Goal: Feedback & Contribution: Contribute content

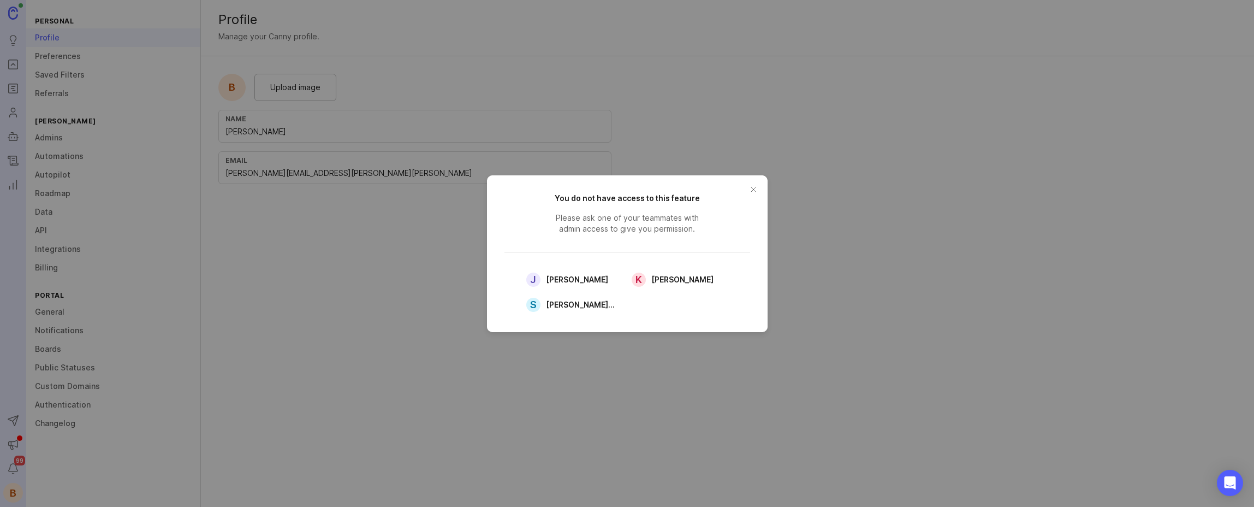
click at [757, 187] on button "close button" at bounding box center [753, 189] width 17 height 17
click at [752, 187] on button "close button" at bounding box center [753, 189] width 17 height 17
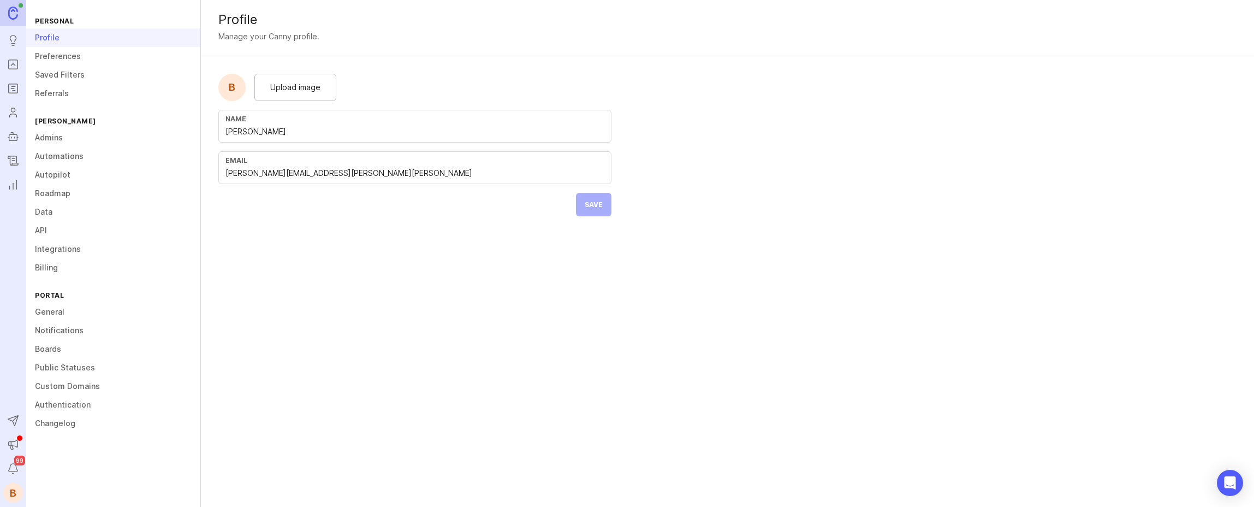
click at [317, 94] on div "Upload image" at bounding box center [295, 87] width 82 height 27
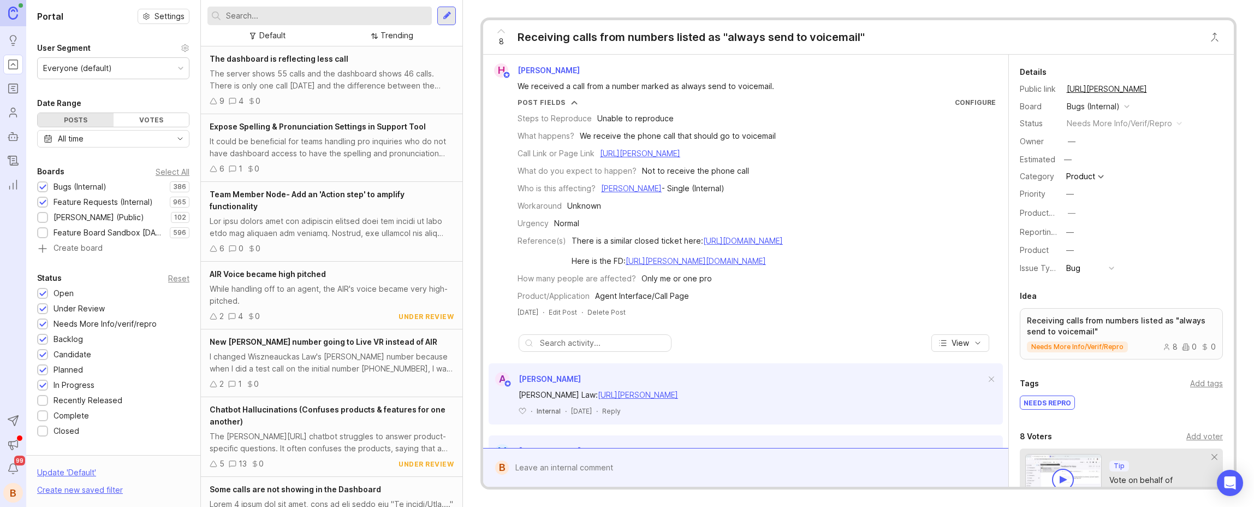
click at [105, 63] on div "Everyone (default)" at bounding box center [77, 68] width 69 height 12
click at [448, 17] on div at bounding box center [447, 16] width 9 height 10
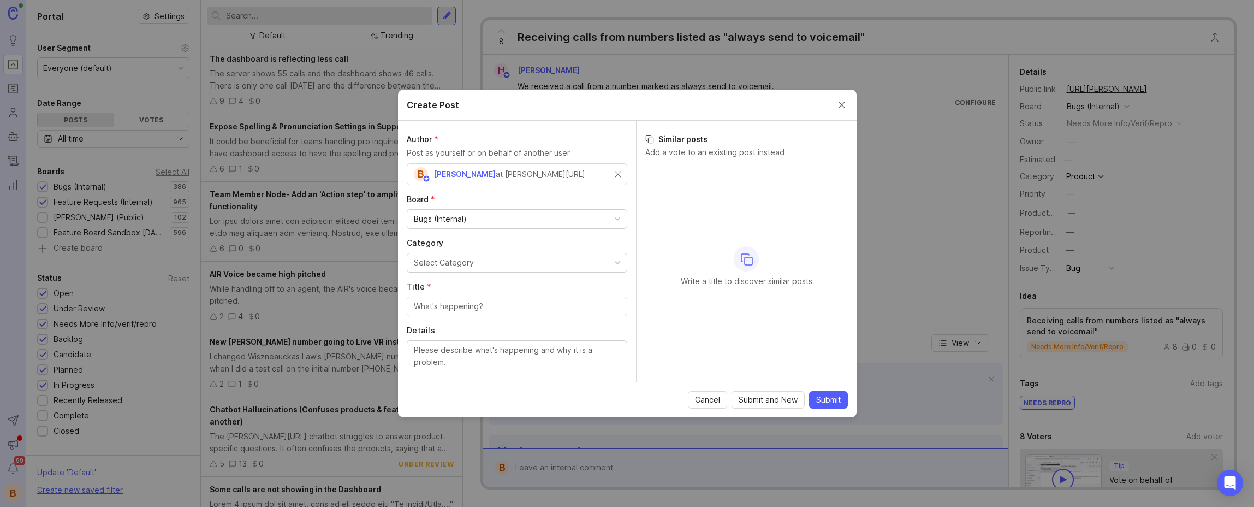
click at [548, 217] on div "Bugs (Internal)" at bounding box center [517, 219] width 220 height 19
click at [501, 260] on button "Select Category" at bounding box center [517, 263] width 221 height 20
click at [491, 305] on input "Title *" at bounding box center [517, 306] width 206 height 12
type input "P"
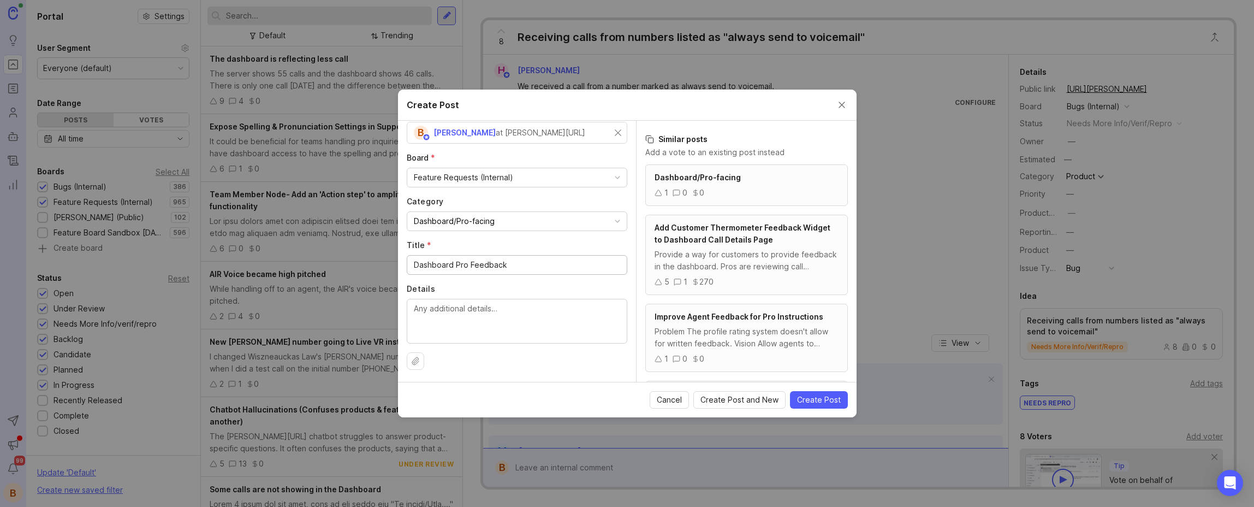
scroll to position [43, 0]
type input "Dashboard Pro Feedback"
click at [557, 328] on textarea "Details" at bounding box center [517, 319] width 206 height 36
click at [557, 321] on textarea "Details" at bounding box center [517, 319] width 206 height 36
click at [726, 257] on div "Provide a way for customers to provide feedback in the dashboard. Pros are revi…" at bounding box center [747, 260] width 184 height 24
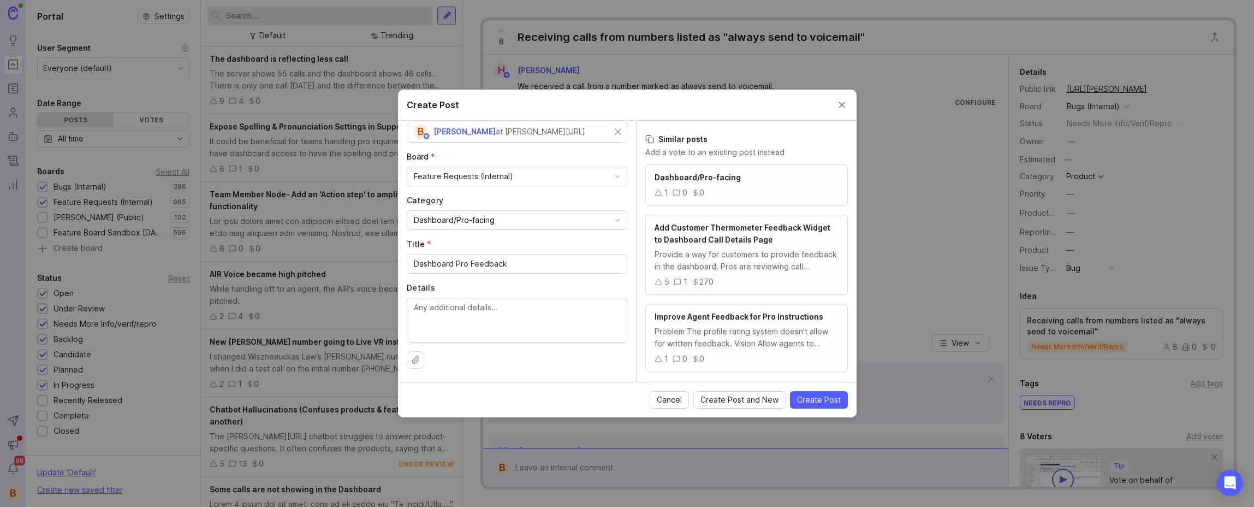
scroll to position [0, 0]
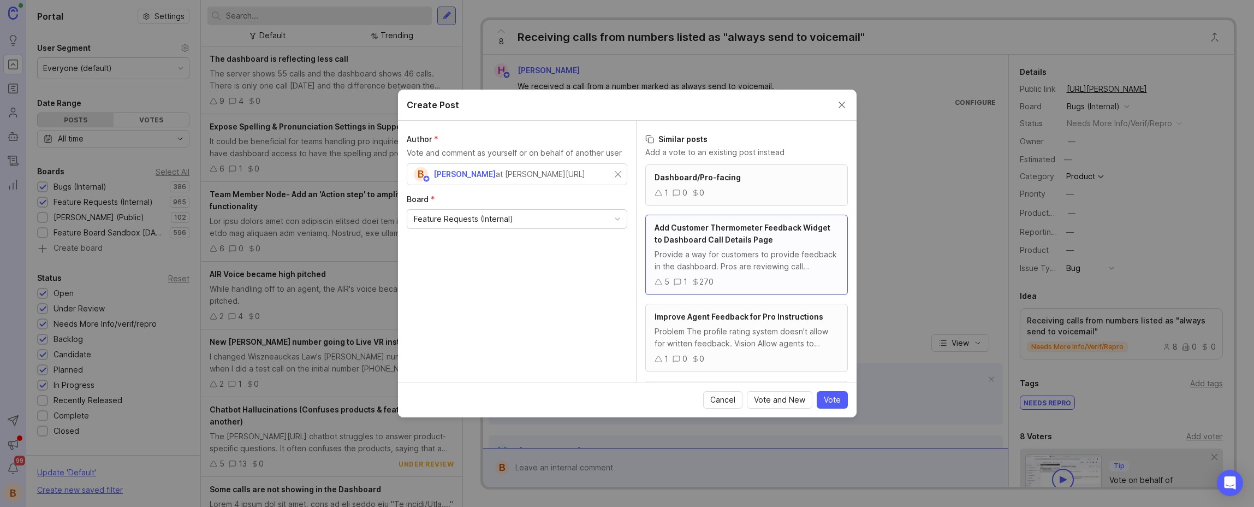
click at [539, 216] on div "Feature Requests (Internal)" at bounding box center [517, 219] width 220 height 19
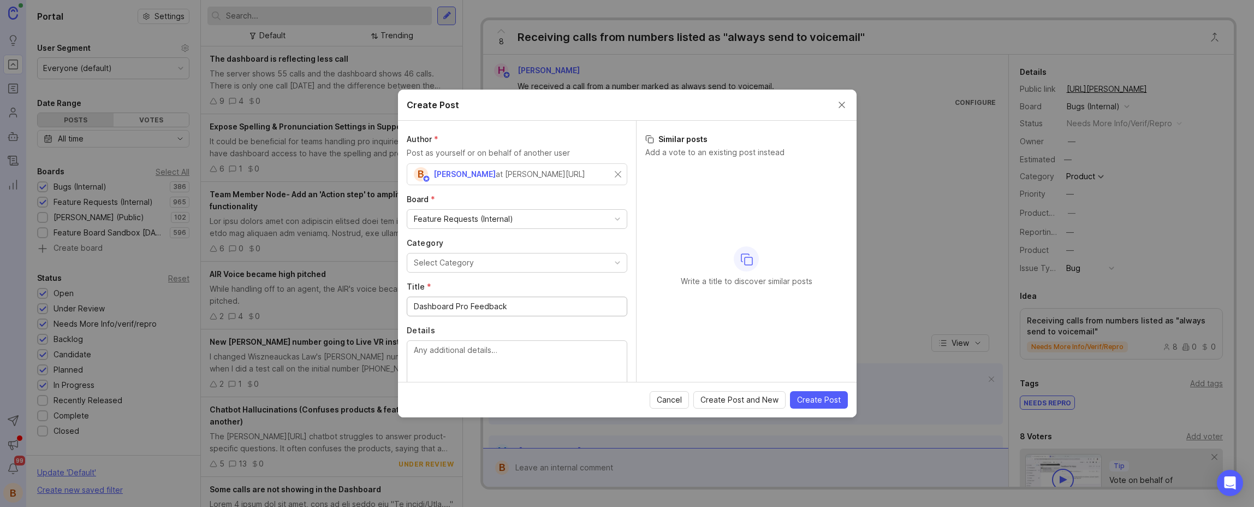
click at [486, 268] on button "Select Category" at bounding box center [517, 263] width 221 height 20
drag, startPoint x: 499, startPoint y: 318, endPoint x: 508, endPoint y: 321, distance: 10.2
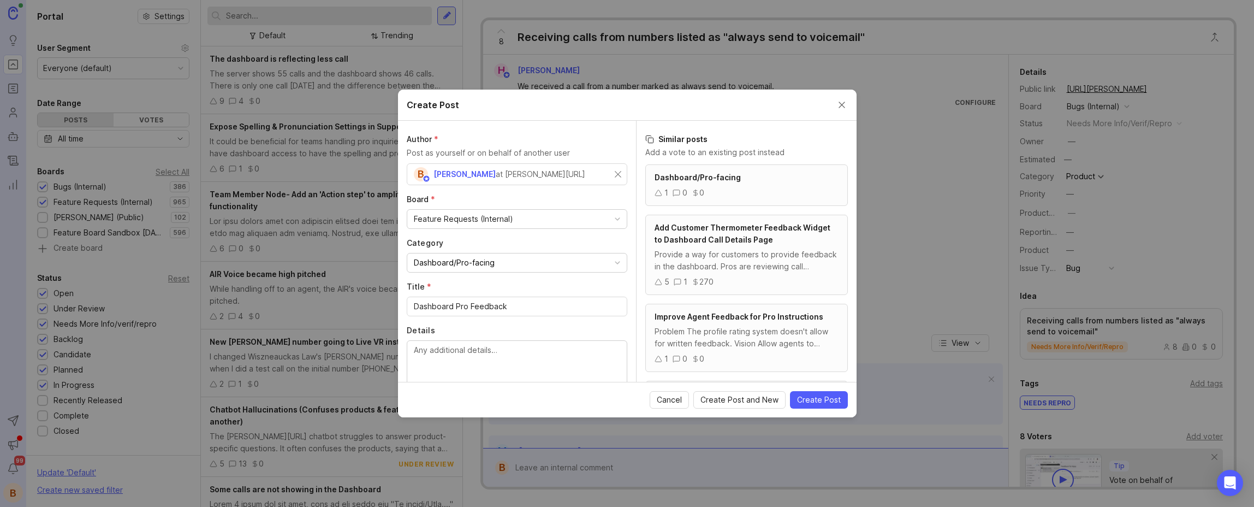
scroll to position [43, 0]
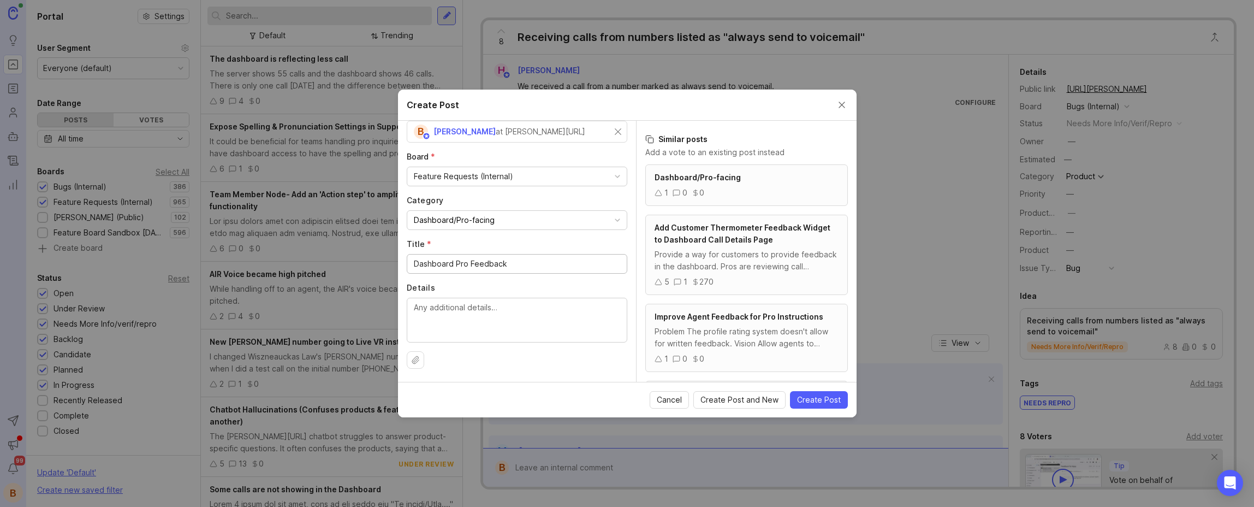
click at [517, 268] on input "Dashboard Pro Feedback" at bounding box center [517, 264] width 206 height 12
type input "Dashboard Pro Feedback - Need more info"
type textarea "W"
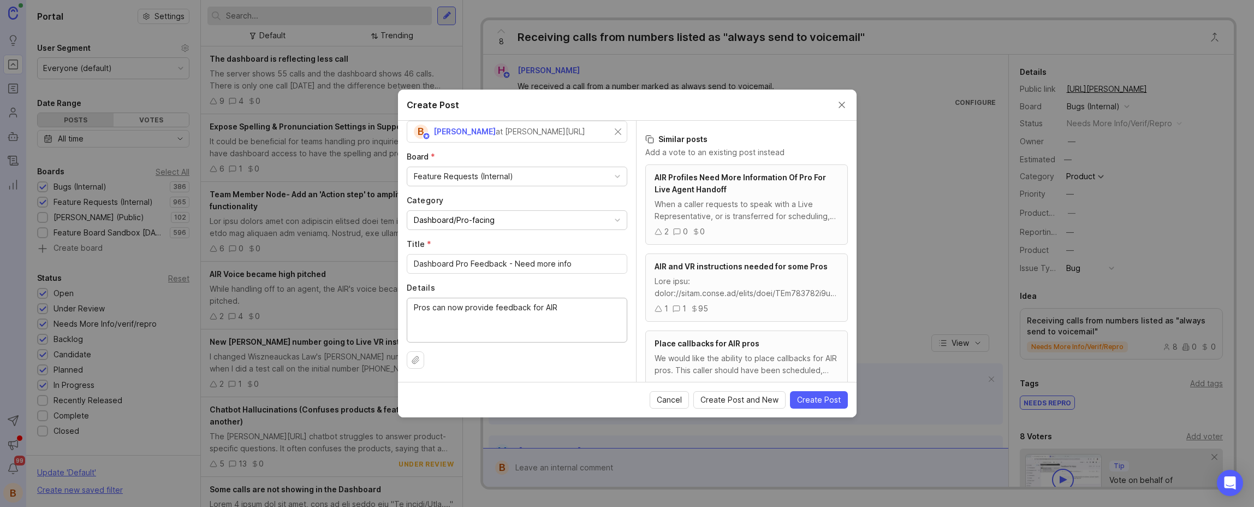
type textarea "Pros can now provide feedback for AIR"
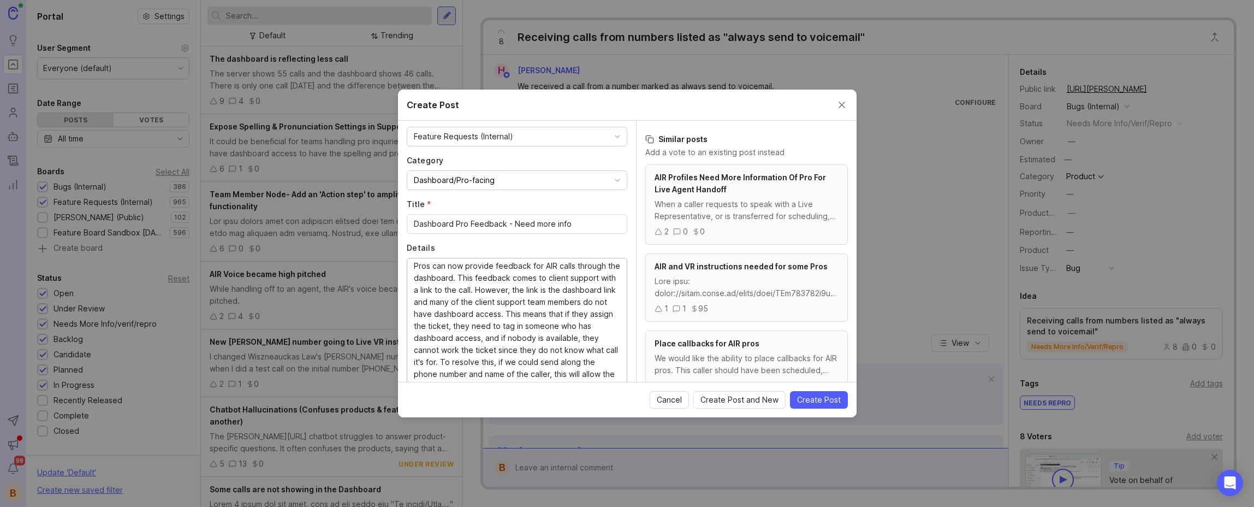
scroll to position [12, 0]
drag, startPoint x: 500, startPoint y: 302, endPoint x: 498, endPoint y: 359, distance: 56.8
click at [500, 303] on textarea "Pros can now provide feedback for AIR calls through the dashboard. This feedbac…" at bounding box center [517, 322] width 206 height 120
click at [571, 377] on textarea "Pros can now provide feedback for AIR calls through the dashboard. This feedbac…" at bounding box center [517, 322] width 206 height 120
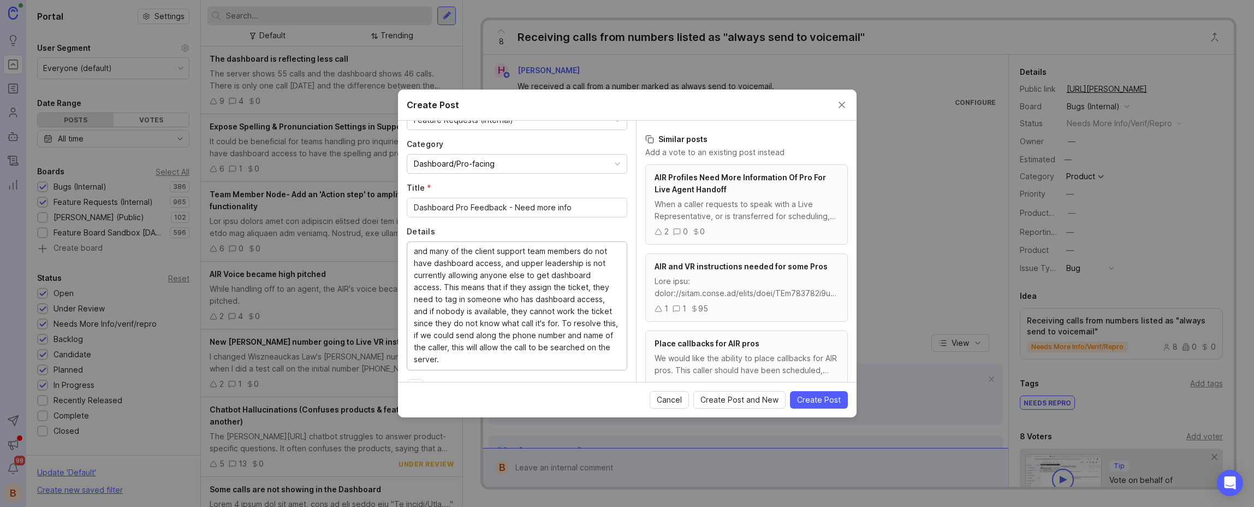
scroll to position [0, 0]
drag, startPoint x: 465, startPoint y: 357, endPoint x: 440, endPoint y: 259, distance: 101.4
click at [399, 233] on div "Author * Post as yourself or on behalf of another user B [PERSON_NAME] at [PERS…" at bounding box center [517, 251] width 238 height 261
click at [580, 335] on textarea "Pros can now provide feedback for AIR calls through the dashboard. This feedbac…" at bounding box center [517, 305] width 206 height 120
drag, startPoint x: 441, startPoint y: 363, endPoint x: 397, endPoint y: 229, distance: 141.4
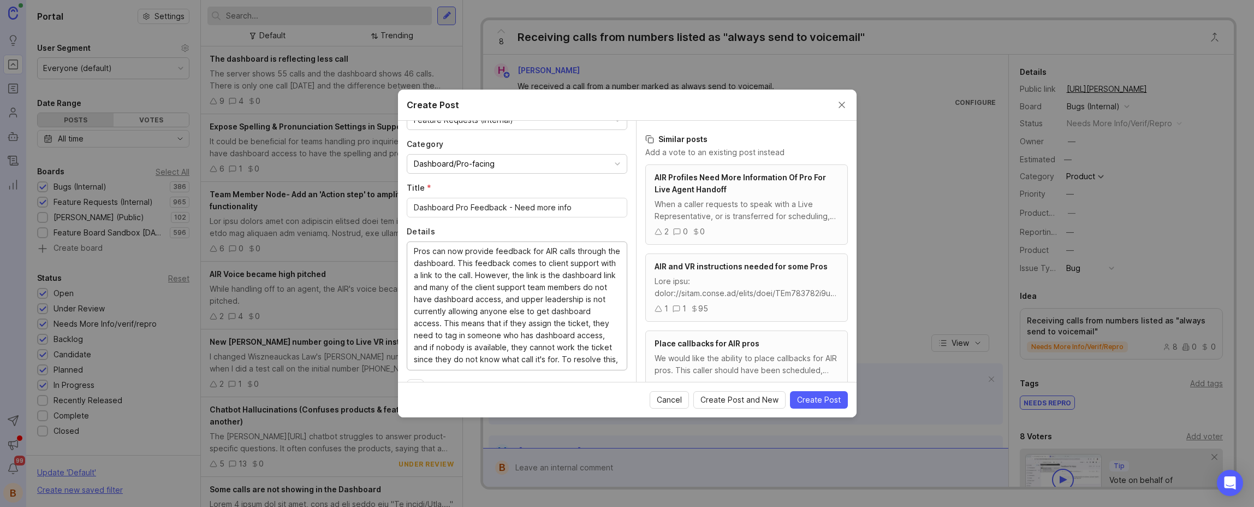
click at [396, 226] on div "Create Post Author * Post as yourself or on behalf of another user B [PERSON_NA…" at bounding box center [627, 253] width 1254 height 507
paste textarea "submit feedback on AIR calls through the dashboard. That feedback goes to Clien…"
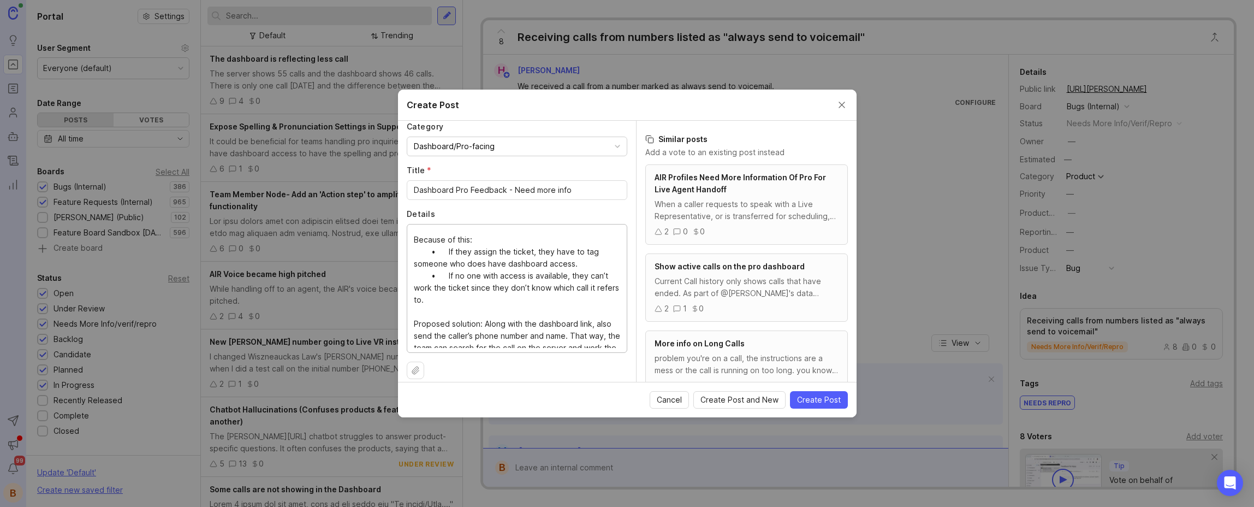
scroll to position [96, 0]
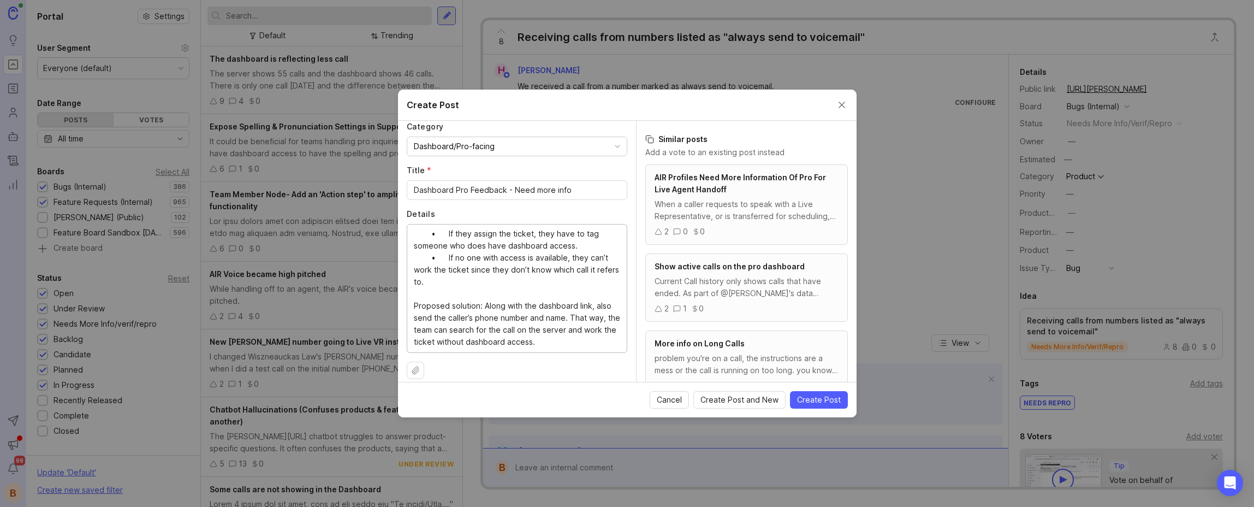
drag, startPoint x: 484, startPoint y: 305, endPoint x: 590, endPoint y: 308, distance: 106.0
click at [590, 308] on textarea "Pros can now submit feedback on AIR calls through the dashboard. That feedback …" at bounding box center [517, 288] width 206 height 120
drag, startPoint x: 471, startPoint y: 333, endPoint x: 551, endPoint y: 340, distance: 80.0
click at [551, 340] on textarea "Pros can now submit feedback on AIR calls through the dashboard. That feedback …" at bounding box center [517, 288] width 206 height 120
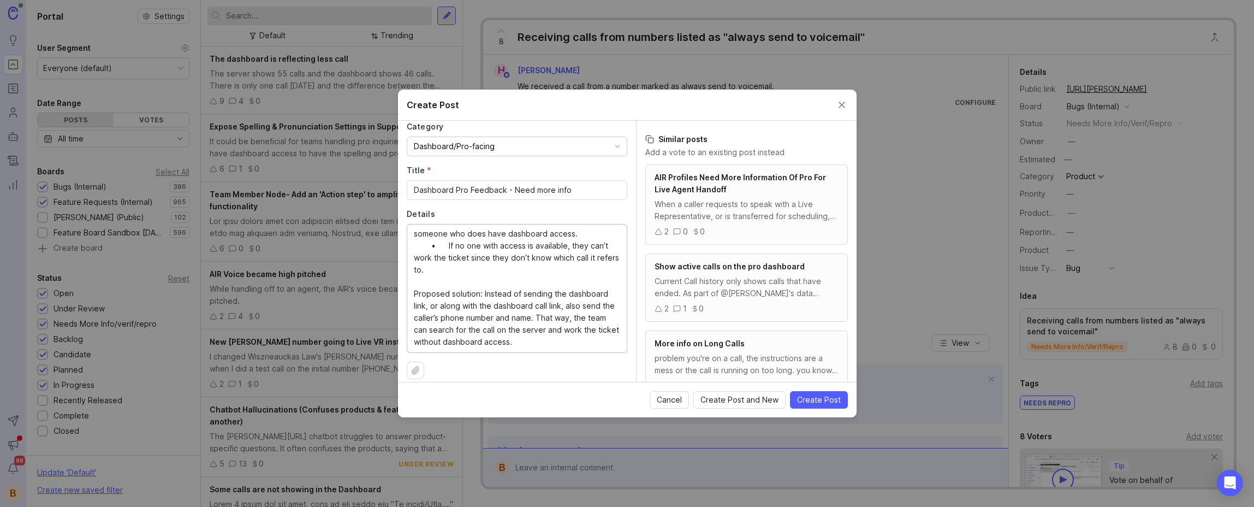
click at [551, 340] on textarea "Pros can now submit feedback on AIR calls through the dashboard. That feedback …" at bounding box center [517, 288] width 206 height 120
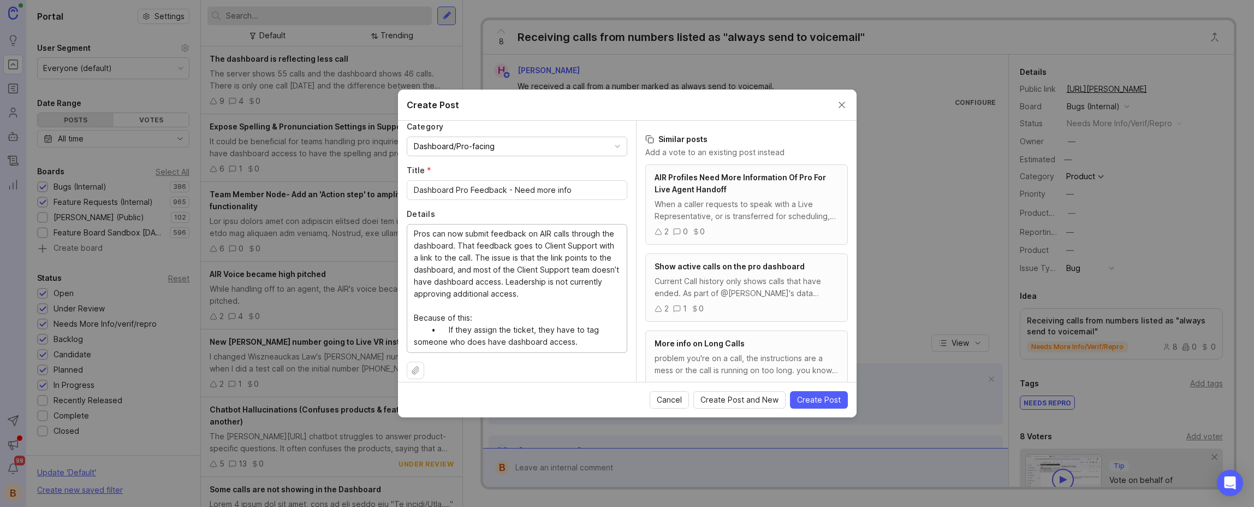
drag, startPoint x: 543, startPoint y: 340, endPoint x: 526, endPoint y: 309, distance: 35.7
click at [526, 309] on textarea "Pros can now submit feedback on AIR calls through the dashboard. That feedback …" at bounding box center [517, 288] width 206 height 120
click at [526, 310] on textarea "Pros can now submit feedback on AIR calls through the dashboard. That feedback …" at bounding box center [517, 288] width 206 height 120
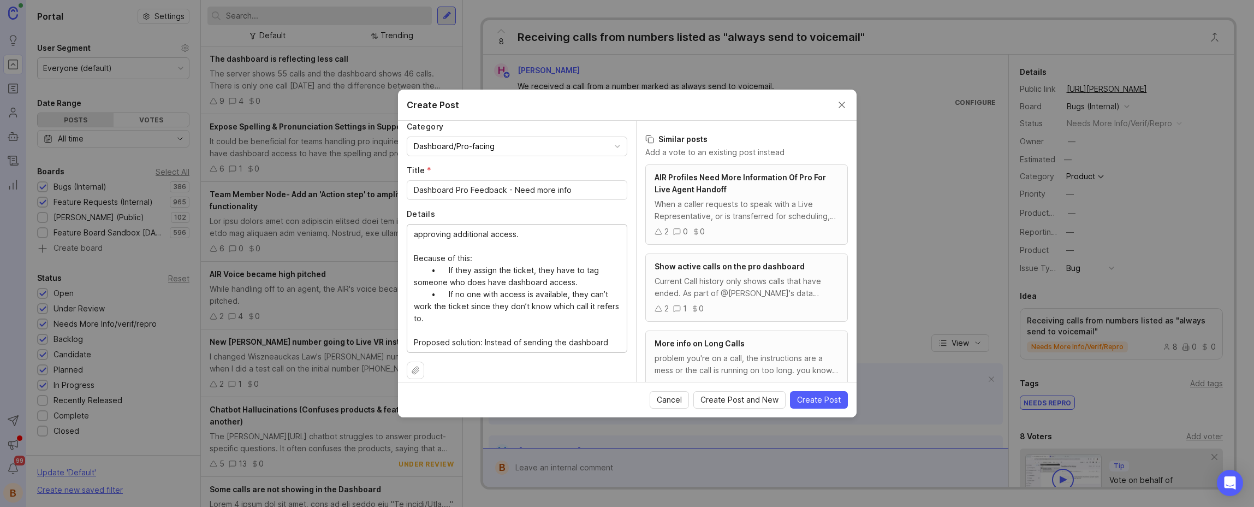
scroll to position [52, 0]
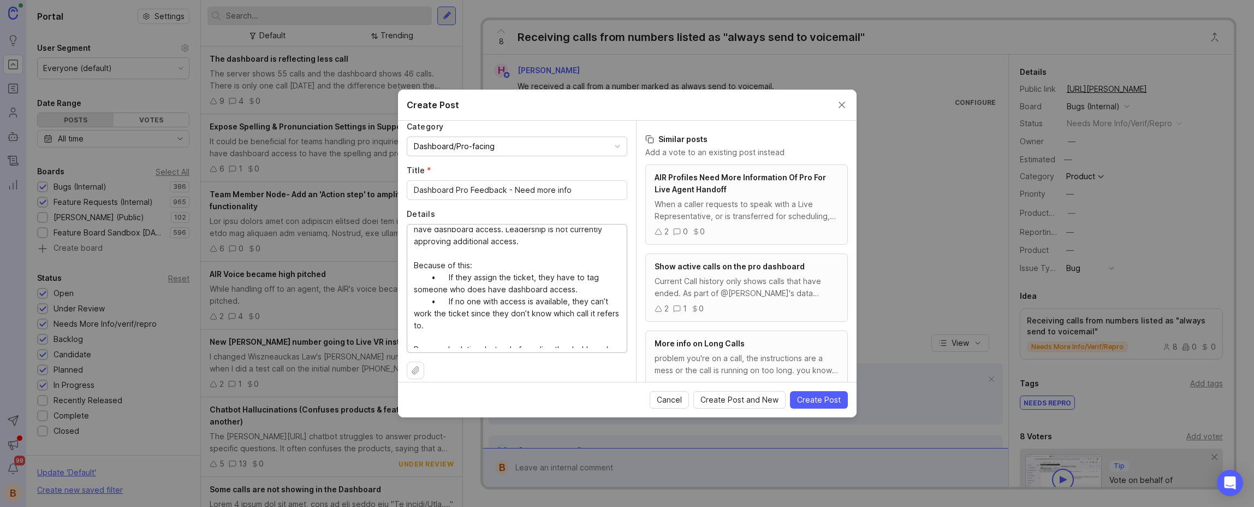
type textarea "Pros can now submit feedback on AIR calls through the dashboard. That feedback …"
click at [817, 395] on span "Create Post" at bounding box center [819, 399] width 44 height 11
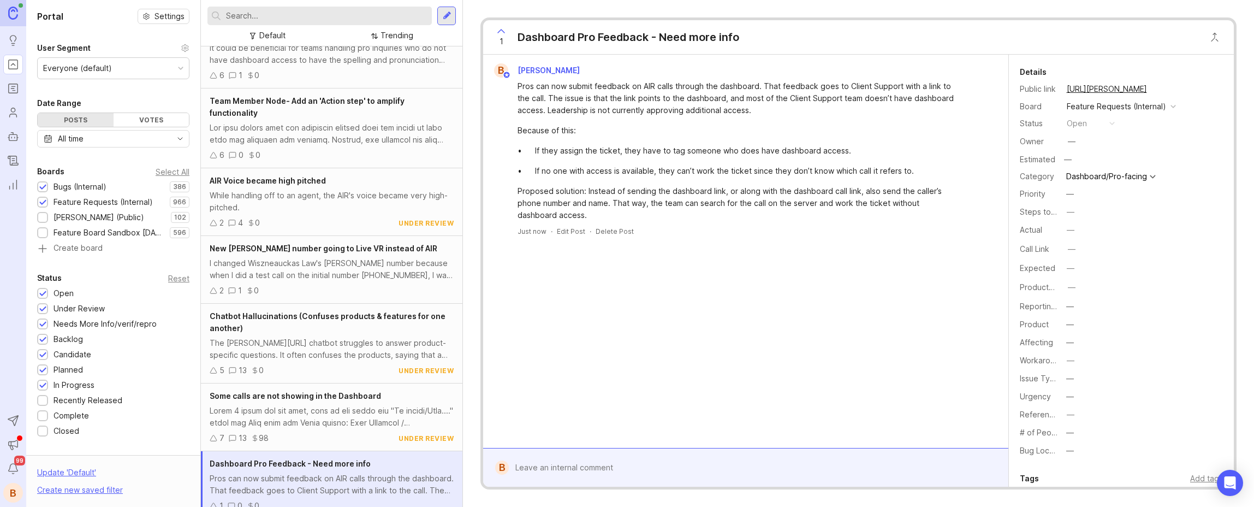
click at [715, 310] on div "B [PERSON_NAME] Pros can now submit feedback on AIR calls through the dashboard…" at bounding box center [745, 251] width 525 height 393
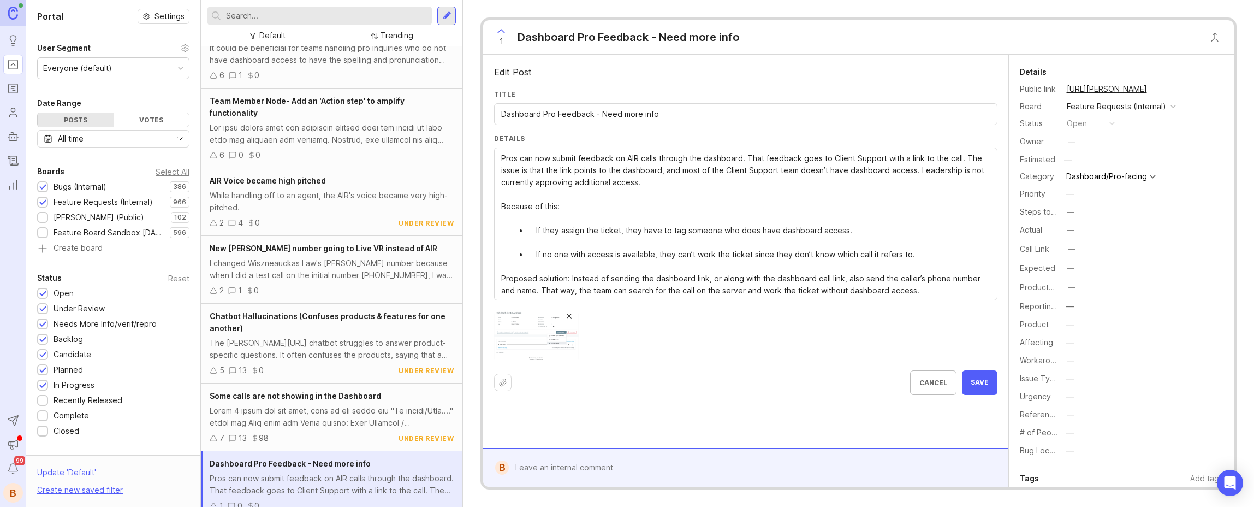
click at [963, 291] on textarea "Pros can now submit feedback on AIR calls through the dashboard. That feedback …" at bounding box center [745, 224] width 489 height 144
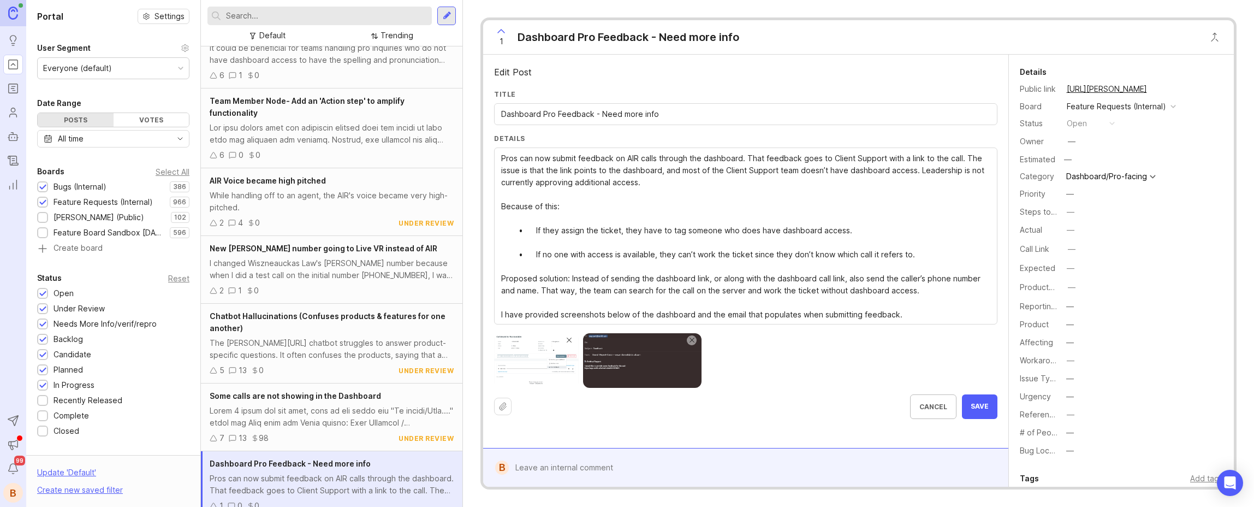
type textarea "Pros can now submit feedback on AIR calls through the dashboard. That feedback …"
click at [980, 399] on button "Save" at bounding box center [979, 406] width 35 height 25
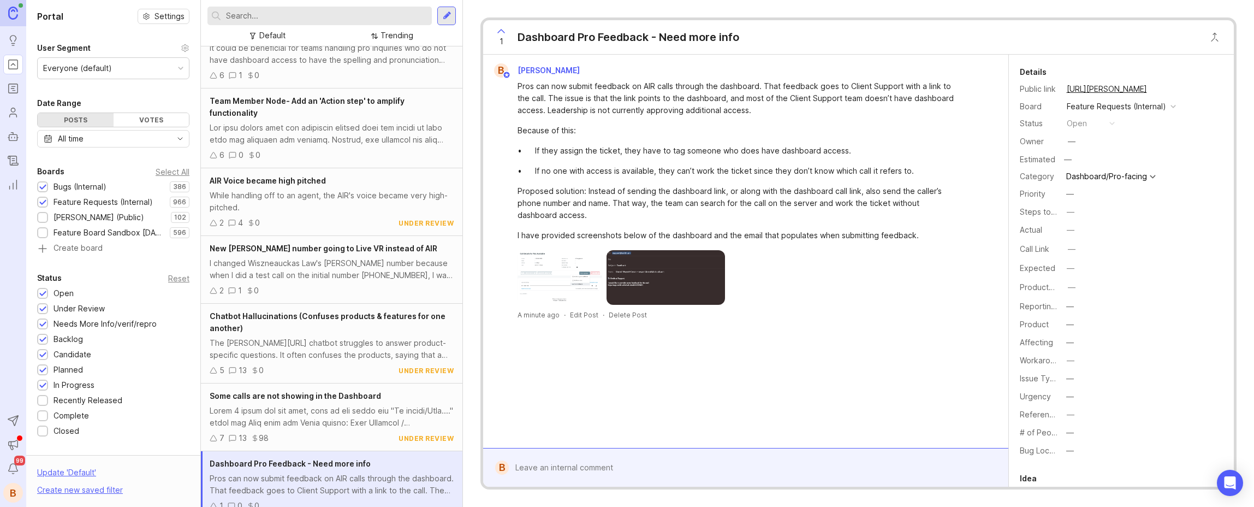
click at [745, 339] on div "B [PERSON_NAME] Pros can now submit feedback on AIR calls through the dashboard…" at bounding box center [745, 251] width 525 height 393
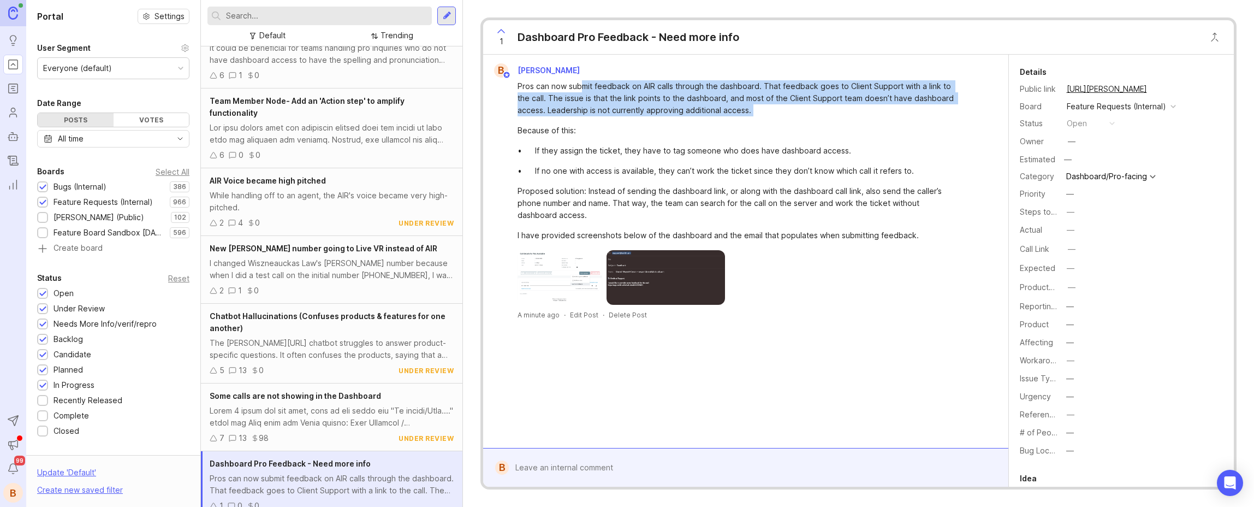
drag, startPoint x: 582, startPoint y: 88, endPoint x: 598, endPoint y: 124, distance: 39.6
click at [598, 124] on div "Pros can now submit feedback on AIR calls through the dashboard. That feedback …" at bounding box center [736, 160] width 437 height 161
click at [598, 124] on div "Because of this:" at bounding box center [736, 130] width 437 height 12
drag, startPoint x: 639, startPoint y: 92, endPoint x: 647, endPoint y: 126, distance: 35.2
click at [647, 126] on div "Pros can now submit feedback on AIR calls through the dashboard. That feedback …" at bounding box center [736, 160] width 437 height 161
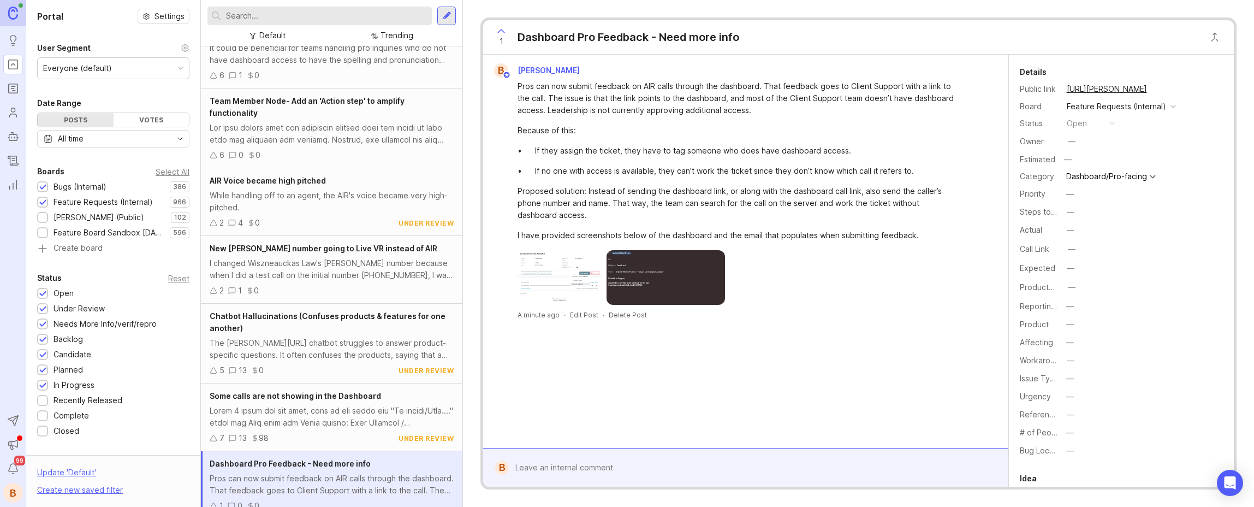
drag, startPoint x: 647, startPoint y: 126, endPoint x: 648, endPoint y: 100, distance: 26.2
click at [646, 124] on div "Because of this:" at bounding box center [736, 130] width 437 height 12
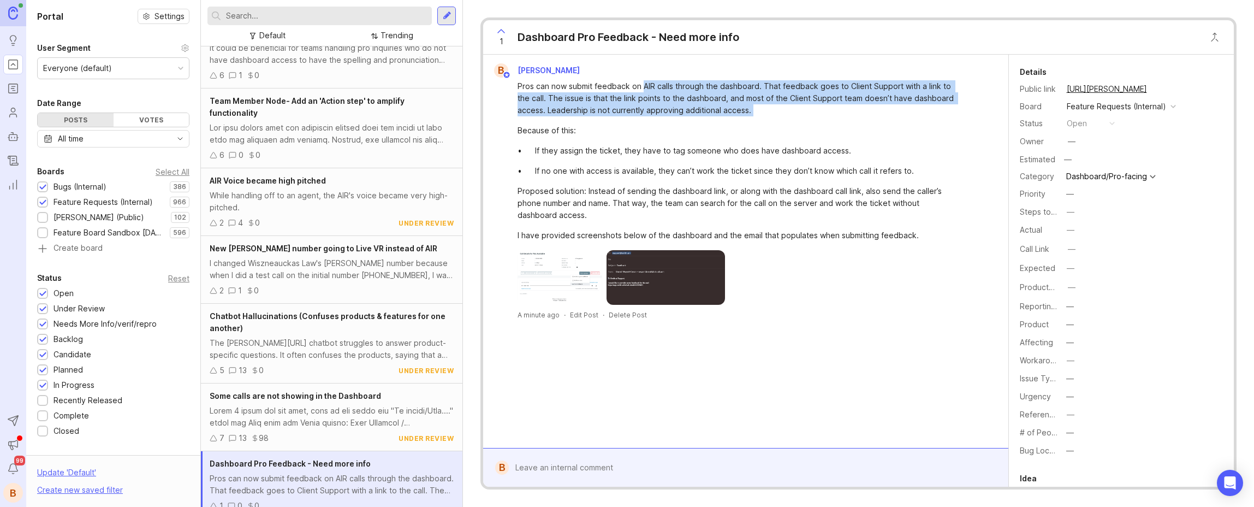
drag, startPoint x: 644, startPoint y: 91, endPoint x: 650, endPoint y: 124, distance: 33.8
click at [650, 124] on div "Pros can now submit feedback on AIR calls through the dashboard. That feedback …" at bounding box center [736, 160] width 437 height 161
click at [650, 124] on div "Because of this:" at bounding box center [736, 130] width 437 height 12
drag, startPoint x: 647, startPoint y: 85, endPoint x: 648, endPoint y: 114, distance: 29.0
click at [648, 114] on div "Pros can now submit feedback on AIR calls through the dashboard. That feedback …" at bounding box center [736, 98] width 437 height 36
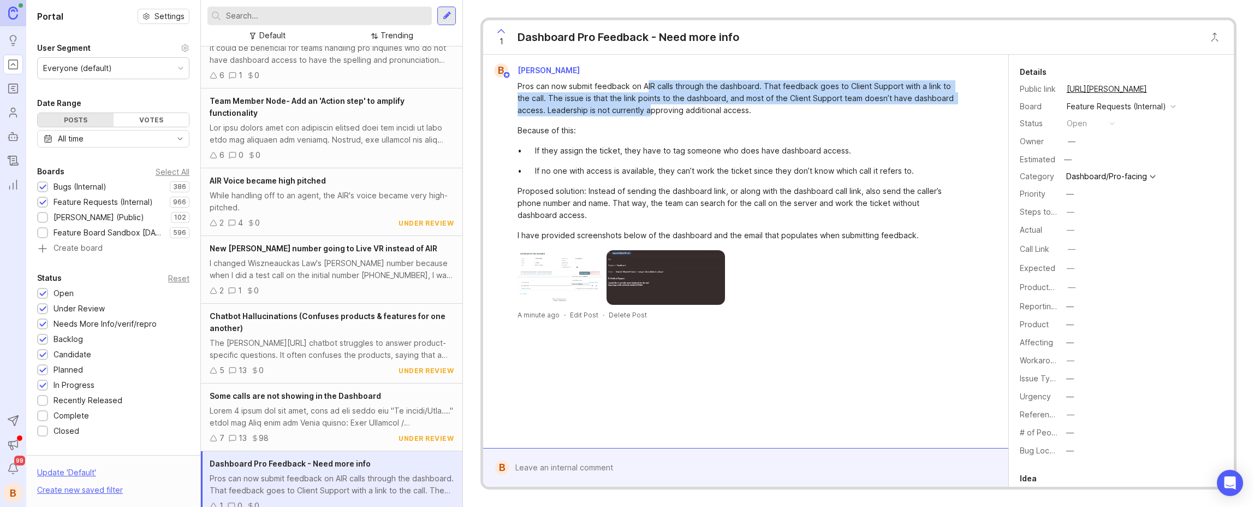
click at [648, 114] on div "Pros can now submit feedback on AIR calls through the dashboard. That feedback …" at bounding box center [736, 98] width 437 height 36
drag, startPoint x: 563, startPoint y: 99, endPoint x: 651, endPoint y: 123, distance: 90.5
click at [651, 123] on div "Pros can now submit feedback on AIR calls through the dashboard. That feedback …" at bounding box center [736, 160] width 437 height 161
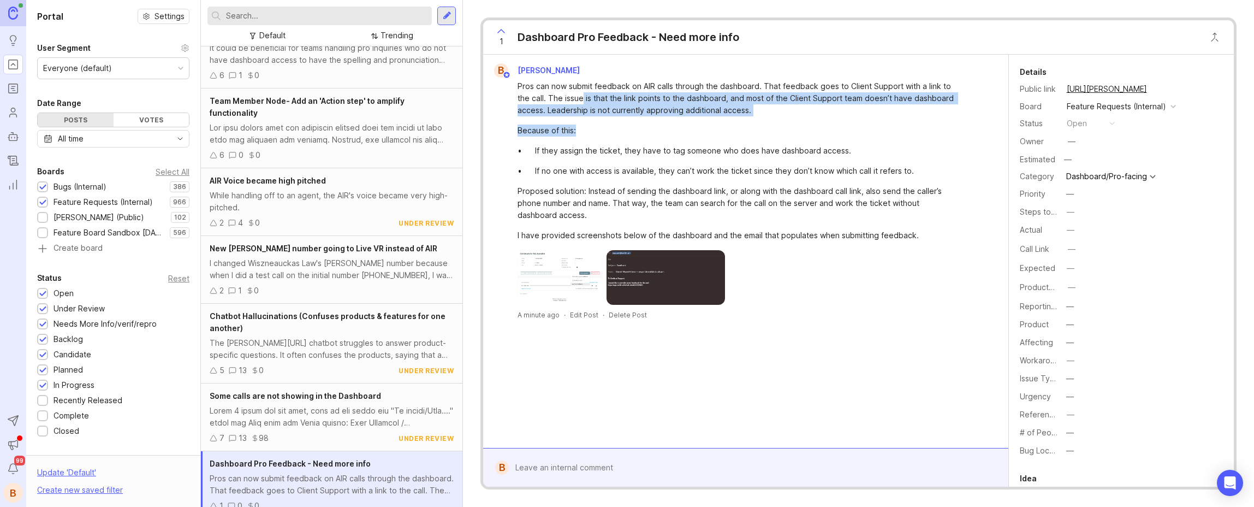
drag, startPoint x: 620, startPoint y: 105, endPoint x: 671, endPoint y: 127, distance: 55.3
click at [671, 127] on div "Pros can now submit feedback on AIR calls through the dashboard. That feedback …" at bounding box center [736, 160] width 437 height 161
click at [671, 127] on div "Because of this:" at bounding box center [736, 130] width 437 height 12
drag, startPoint x: 671, startPoint y: 102, endPoint x: 760, endPoint y: 120, distance: 90.2
click at [760, 120] on div "Pros can now submit feedback on AIR calls through the dashboard. That feedback …" at bounding box center [736, 160] width 437 height 161
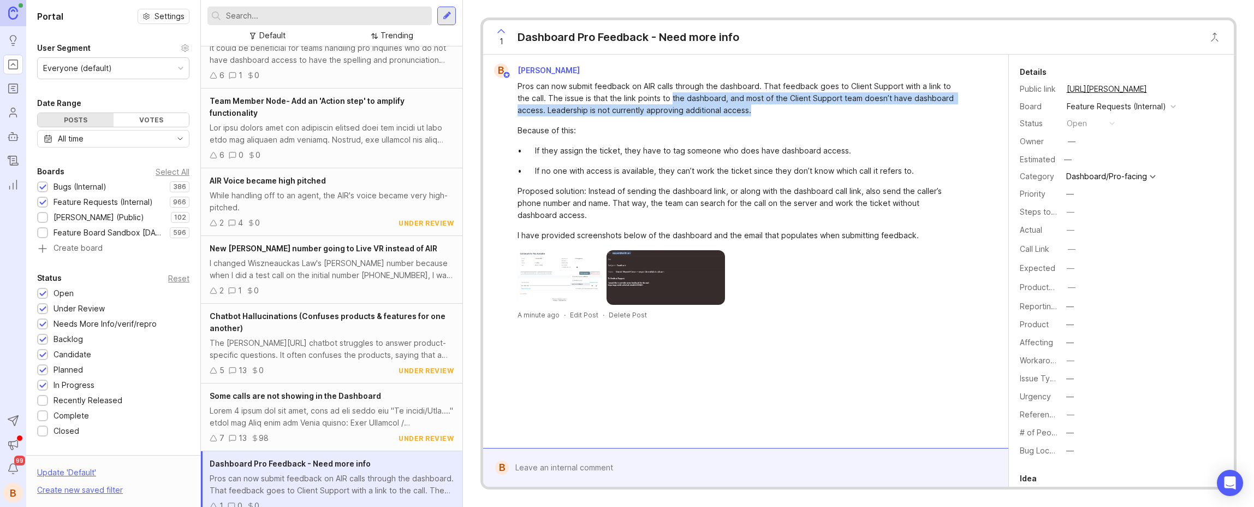
click at [760, 120] on div "Pros can now submit feedback on AIR calls through the dashboard. That feedback …" at bounding box center [736, 160] width 437 height 161
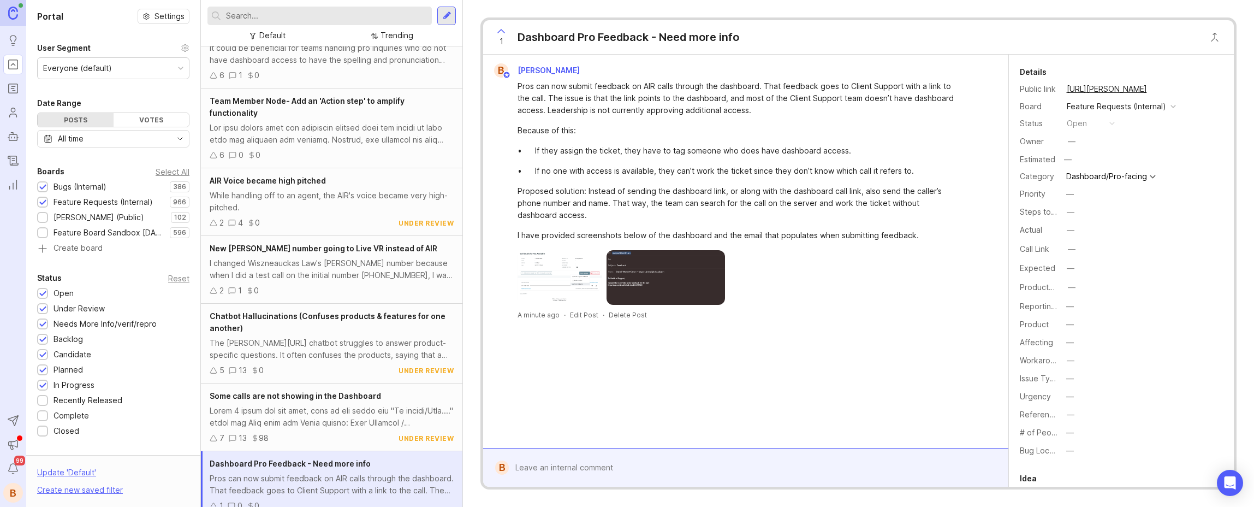
click at [769, 111] on div "Pros can now submit feedback on AIR calls through the dashboard. That feedback …" at bounding box center [736, 98] width 437 height 36
drag, startPoint x: 553, startPoint y: 113, endPoint x: 668, endPoint y: 135, distance: 116.8
click at [668, 135] on div "Pros can now submit feedback on AIR calls through the dashboard. That feedback …" at bounding box center [736, 160] width 437 height 161
click at [668, 135] on div "Because of this:" at bounding box center [736, 130] width 437 height 12
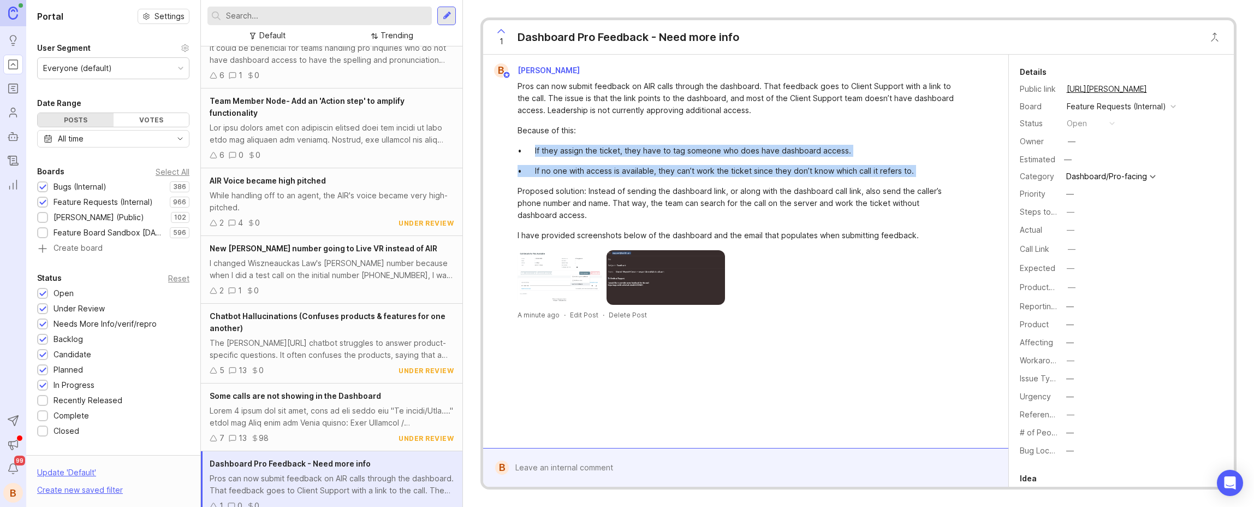
drag, startPoint x: 530, startPoint y: 149, endPoint x: 617, endPoint y: 183, distance: 93.7
click at [617, 183] on div "Pros can now submit feedback on AIR calls through the dashboard. That feedback …" at bounding box center [736, 160] width 437 height 161
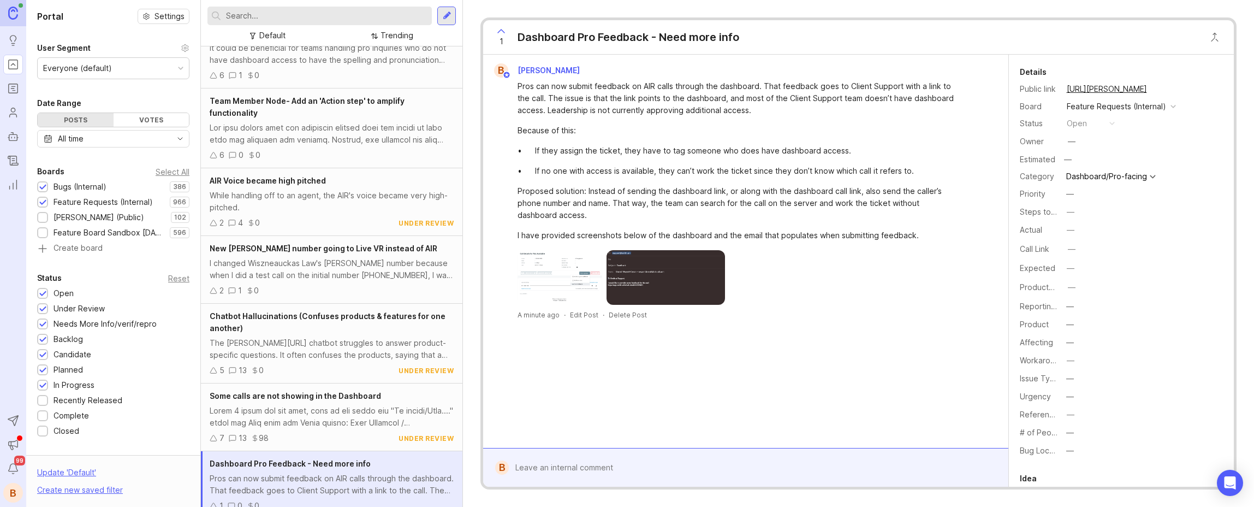
click at [617, 183] on div "Pros can now submit feedback on AIR calls through the dashboard. That feedback …" at bounding box center [736, 160] width 437 height 161
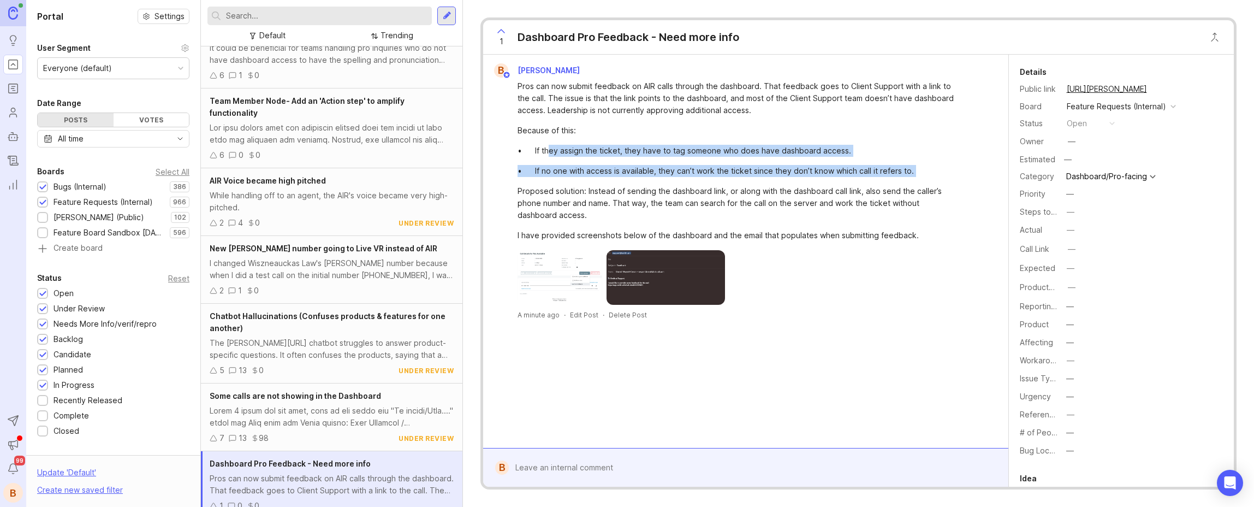
drag, startPoint x: 606, startPoint y: 169, endPoint x: 620, endPoint y: 182, distance: 19.0
click at [620, 182] on div "Pros can now submit feedback on AIR calls through the dashboard. That feedback …" at bounding box center [736, 160] width 437 height 161
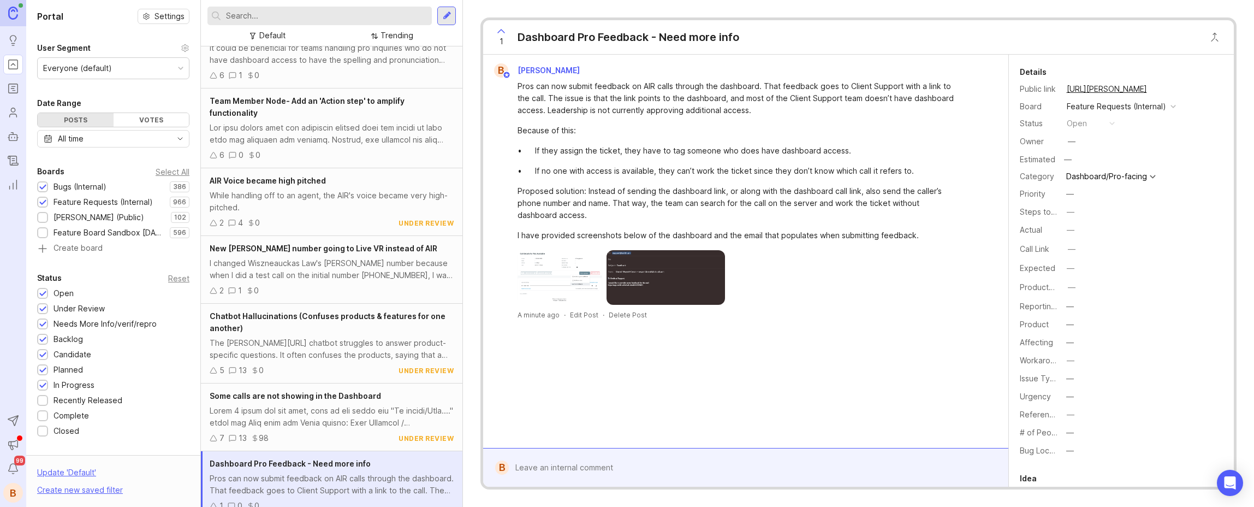
click at [621, 182] on div "Pros can now submit feedback on AIR calls through the dashboard. That feedback …" at bounding box center [736, 160] width 437 height 161
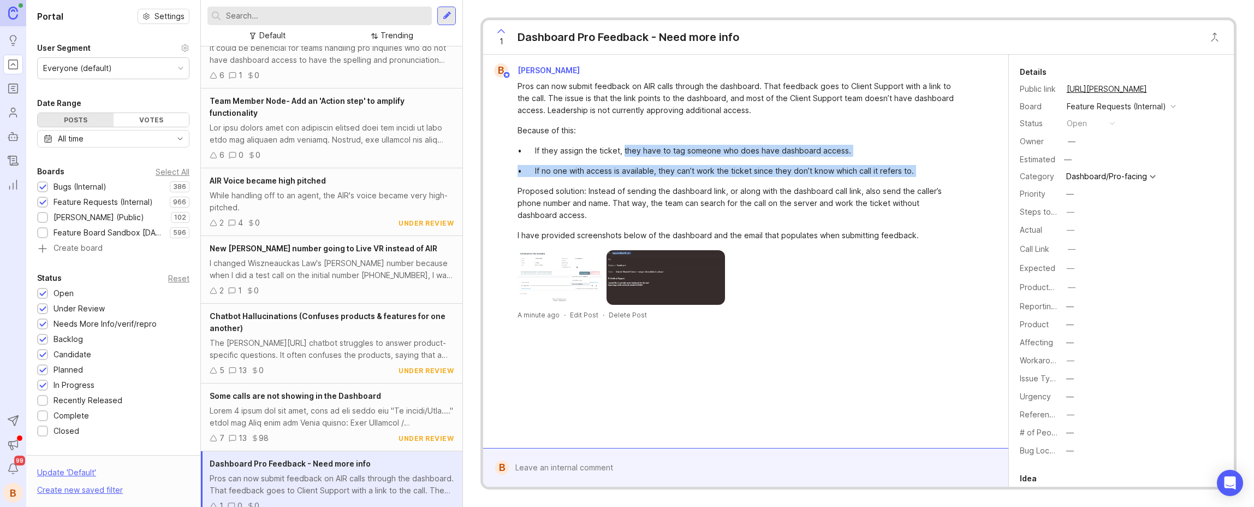
drag, startPoint x: 627, startPoint y: 155, endPoint x: 636, endPoint y: 181, distance: 28.1
click at [636, 181] on div "Pros can now submit feedback on AIR calls through the dashboard. That feedback …" at bounding box center [736, 160] width 437 height 161
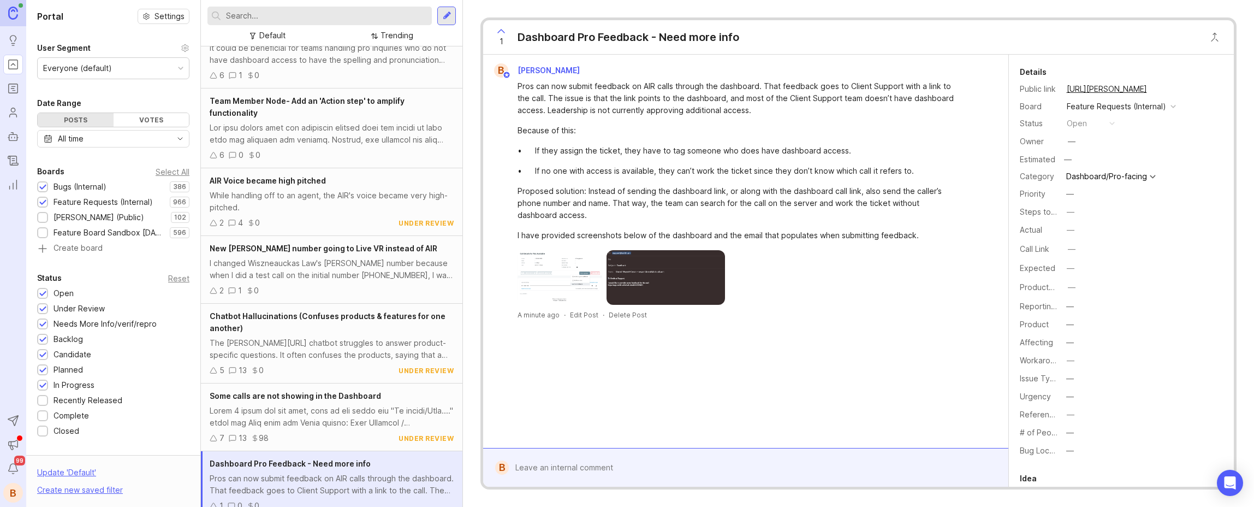
click at [636, 181] on div "Pros can now submit feedback on AIR calls through the dashboard. That feedback …" at bounding box center [736, 160] width 437 height 161
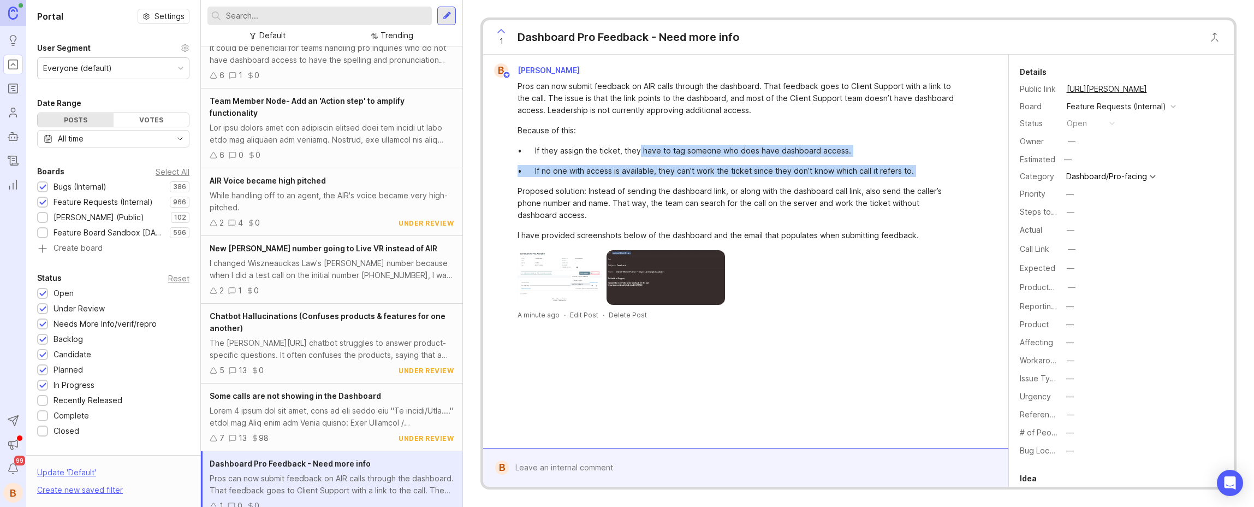
drag, startPoint x: 638, startPoint y: 147, endPoint x: 645, endPoint y: 182, distance: 35.0
click at [645, 182] on div "Pros can now submit feedback on AIR calls through the dashboard. That feedback …" at bounding box center [736, 160] width 437 height 161
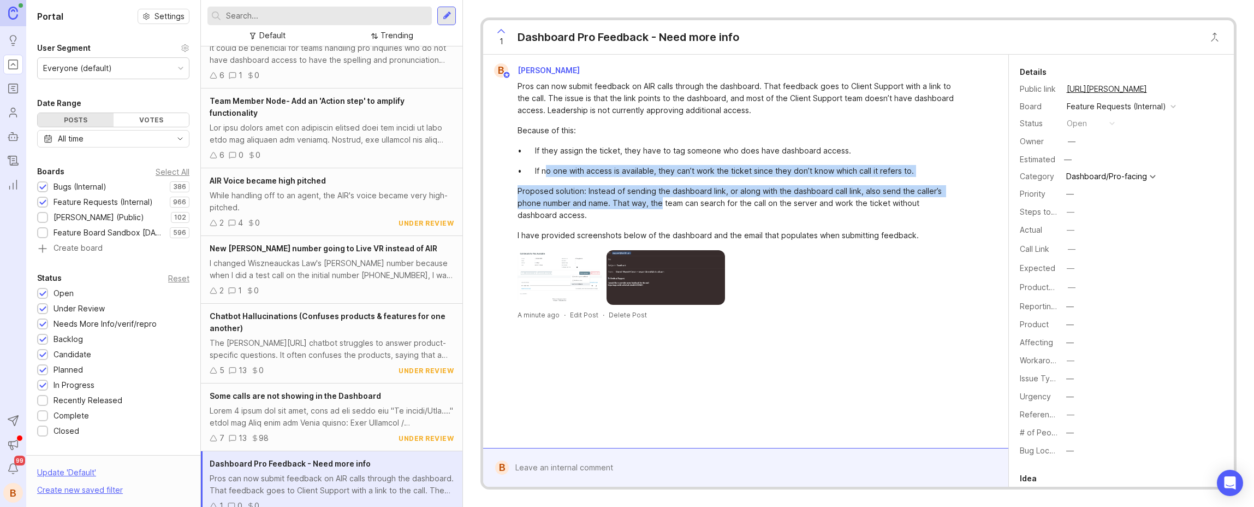
drag, startPoint x: 555, startPoint y: 175, endPoint x: 659, endPoint y: 199, distance: 106.1
click at [659, 199] on div "Pros can now submit feedback on AIR calls through the dashboard. That feedback …" at bounding box center [736, 160] width 437 height 161
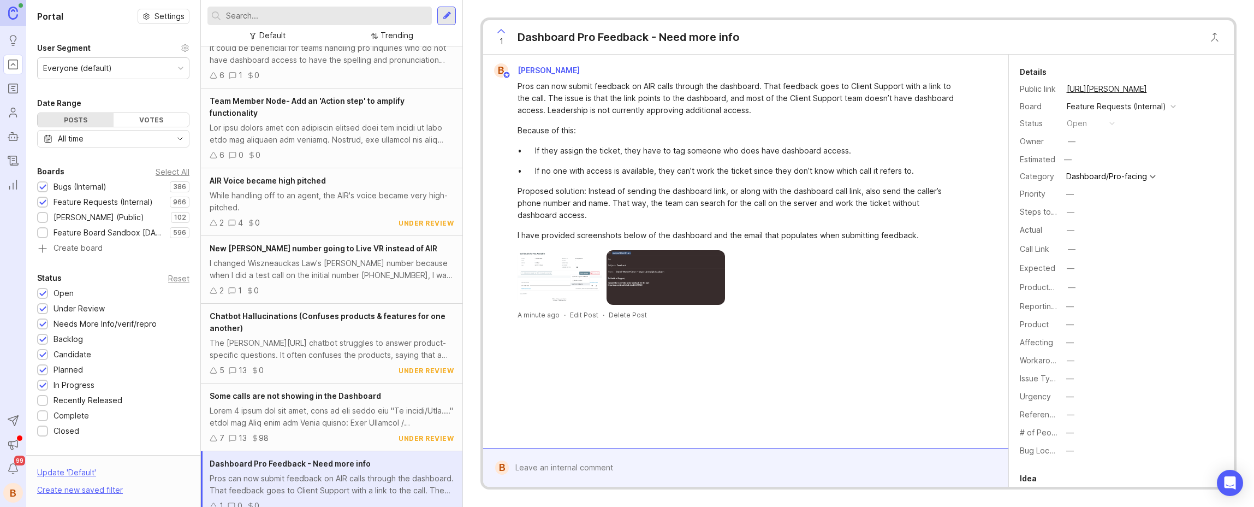
drag, startPoint x: 659, startPoint y: 199, endPoint x: 668, endPoint y: 180, distance: 21.7
click at [659, 199] on div "Proposed solution: Instead of sending the dashboard link, or along with the das…" at bounding box center [736, 203] width 437 height 36
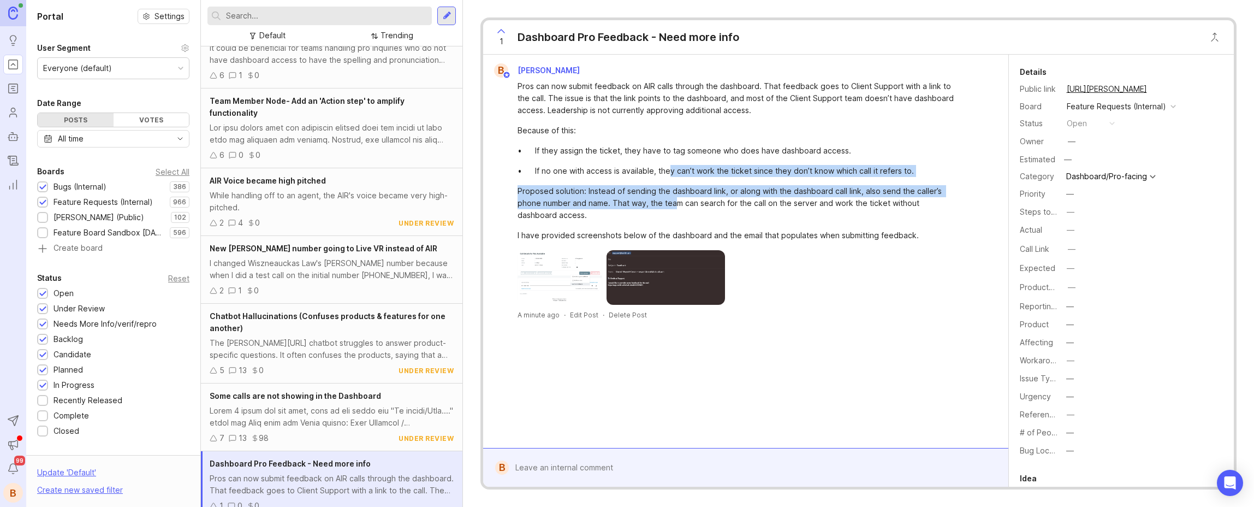
drag, startPoint x: 669, startPoint y: 171, endPoint x: 675, endPoint y: 205, distance: 34.4
click at [675, 205] on div "Pros can now submit feedback on AIR calls through the dashboard. That feedback …" at bounding box center [736, 160] width 437 height 161
click at [675, 205] on div "Proposed solution: Instead of sending the dashboard link, or along with the das…" at bounding box center [736, 203] width 437 height 36
click at [685, 210] on div "Pros can now submit feedback on AIR calls through the dashboard. That feedback …" at bounding box center [736, 160] width 437 height 161
click at [685, 210] on div "Proposed solution: Instead of sending the dashboard link, or along with the das…" at bounding box center [736, 203] width 437 height 36
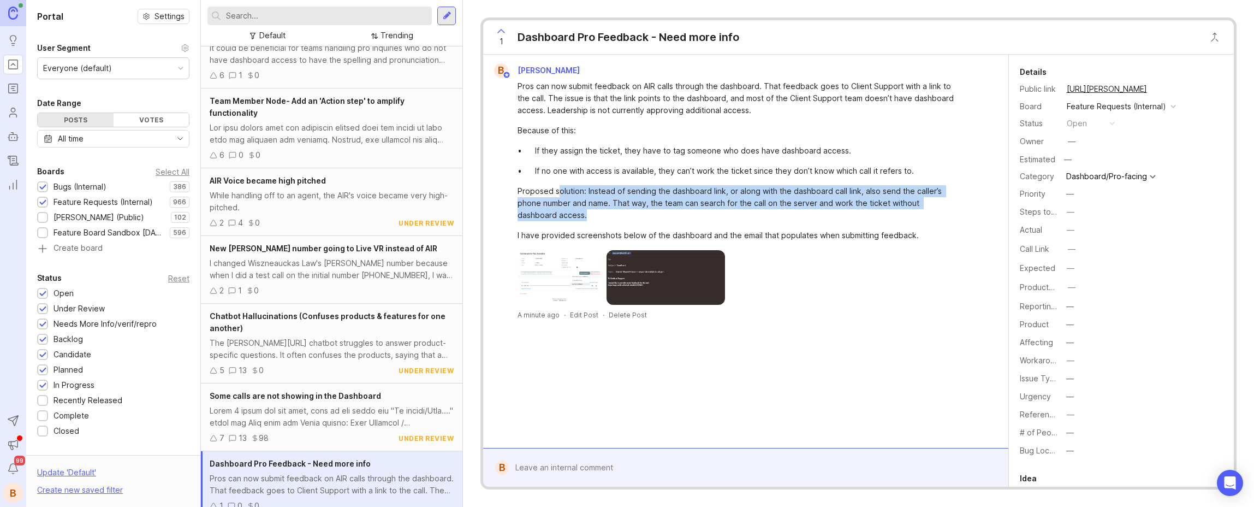
drag, startPoint x: 613, startPoint y: 206, endPoint x: 638, endPoint y: 221, distance: 29.3
click at [638, 221] on div "Proposed solution: Instead of sending the dashboard link, or along with the das…" at bounding box center [736, 203] width 437 height 36
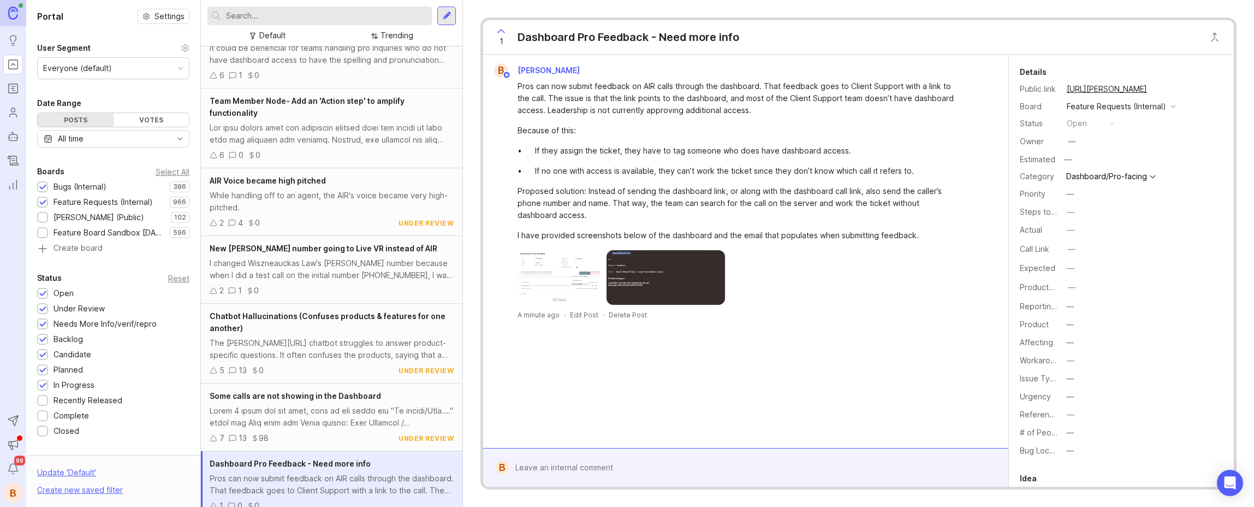
drag, startPoint x: 638, startPoint y: 221, endPoint x: 648, endPoint y: 219, distance: 10.0
click at [640, 221] on div "Proposed solution: Instead of sending the dashboard link, or along with the das…" at bounding box center [736, 203] width 437 height 36
drag, startPoint x: 642, startPoint y: 219, endPoint x: 638, endPoint y: 228, distance: 9.3
click at [619, 215] on div "Proposed solution: Instead of sending the dashboard link, or along with the das…" at bounding box center [736, 203] width 437 height 36
click at [563, 277] on img at bounding box center [560, 277] width 85 height 55
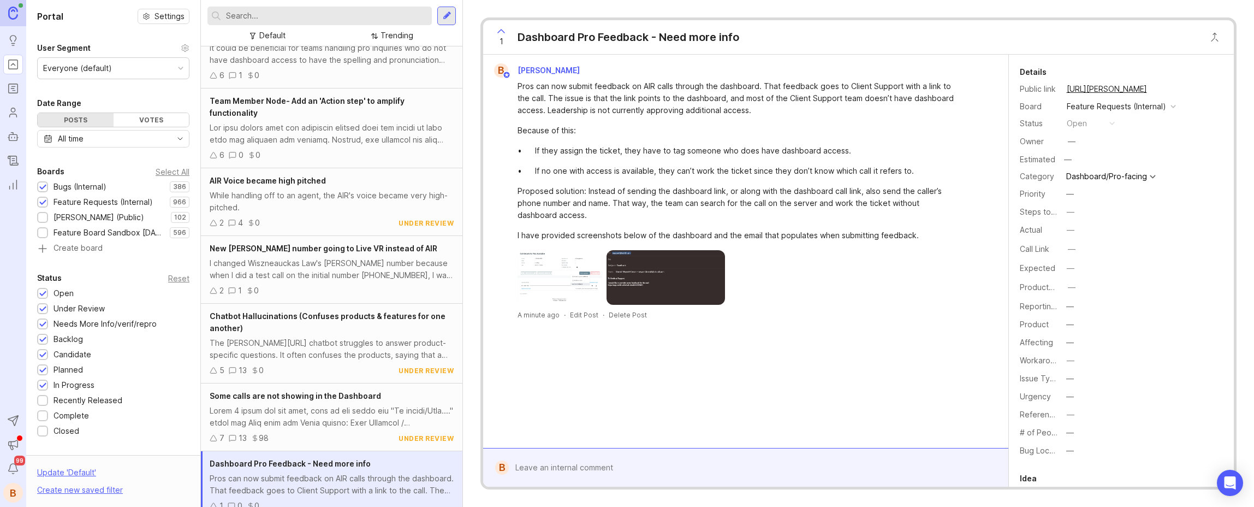
click at [691, 265] on img at bounding box center [666, 277] width 118 height 55
click at [788, 333] on div "B [PERSON_NAME] Pros can now submit feedback on AIR calls through the dashboard…" at bounding box center [745, 251] width 525 height 393
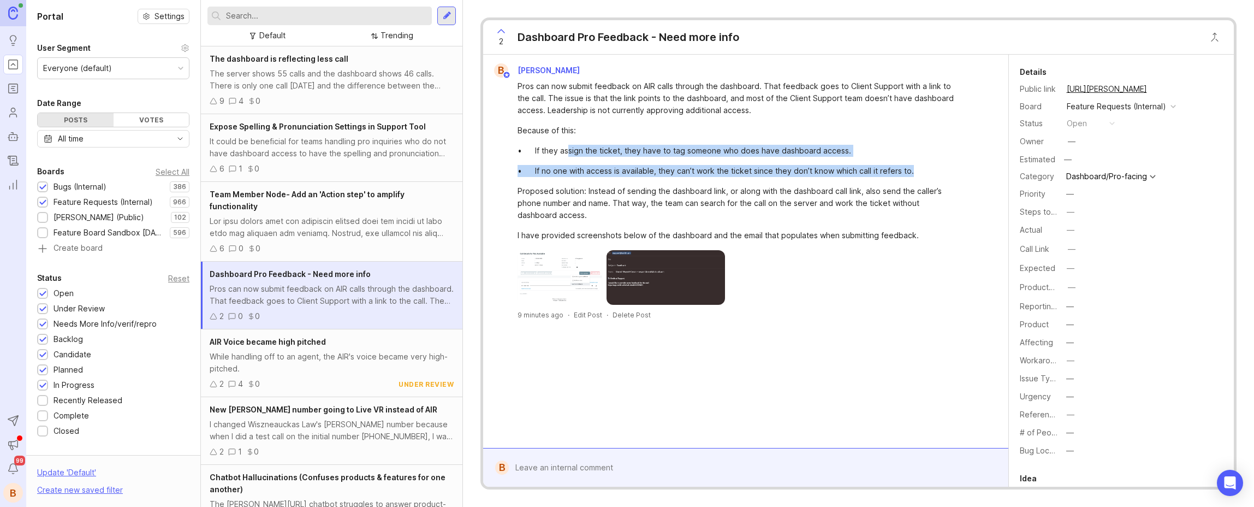
drag, startPoint x: 573, startPoint y: 152, endPoint x: 671, endPoint y: 177, distance: 100.9
click at [671, 177] on div "Pros can now submit feedback on AIR calls through the dashboard. That feedback …" at bounding box center [736, 160] width 437 height 161
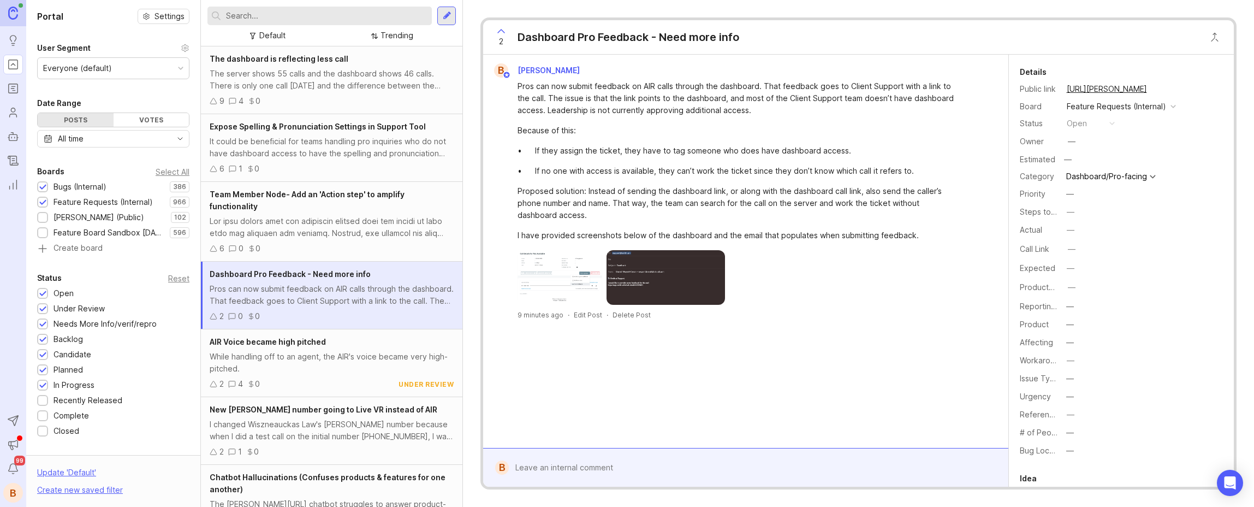
click at [666, 283] on img at bounding box center [666, 277] width 118 height 55
click at [557, 263] on img at bounding box center [560, 277] width 85 height 55
